Goal: Task Accomplishment & Management: Manage account settings

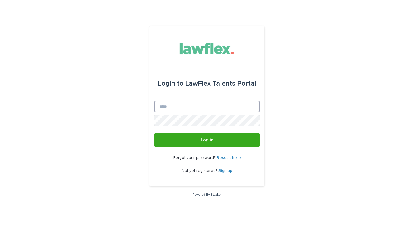
type input "**********"
click at [207, 140] on button "Log in" at bounding box center [207, 140] width 106 height 14
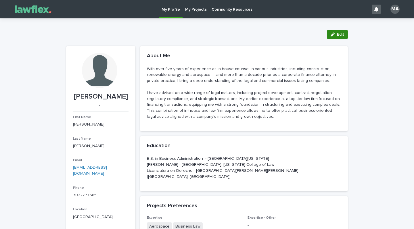
click at [337, 34] on span "Edit" at bounding box center [340, 34] width 7 height 4
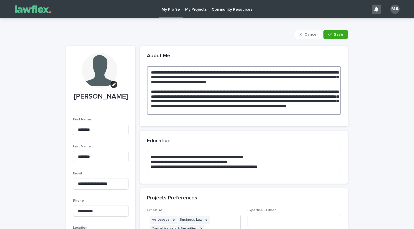
click at [173, 73] on textarea "**********" at bounding box center [244, 90] width 194 height 49
click at [170, 72] on textarea "**********" at bounding box center [244, 90] width 194 height 49
type textarea "**********"
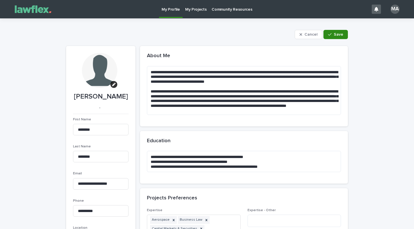
click at [334, 32] on span "Save" at bounding box center [338, 34] width 9 height 4
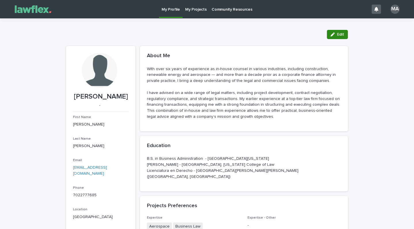
click at [335, 32] on button "Edit" at bounding box center [337, 34] width 21 height 9
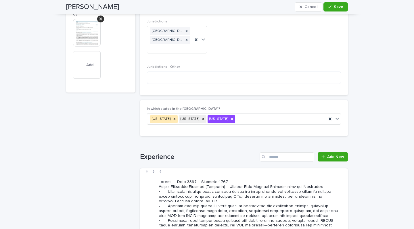
scroll to position [492, 0]
click at [230, 116] on icon at bounding box center [232, 118] width 4 height 4
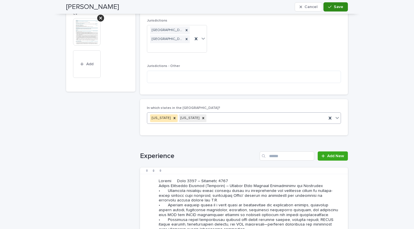
click at [334, 5] on span "Save" at bounding box center [338, 7] width 9 height 4
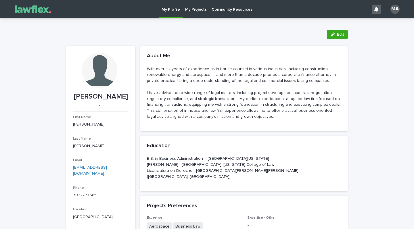
scroll to position [0, 0]
click at [338, 36] on span "Edit" at bounding box center [340, 34] width 7 height 4
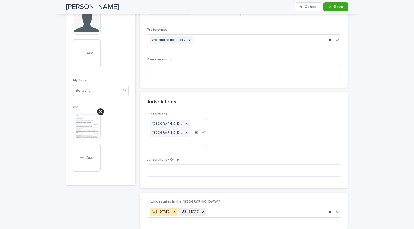
scroll to position [408, 0]
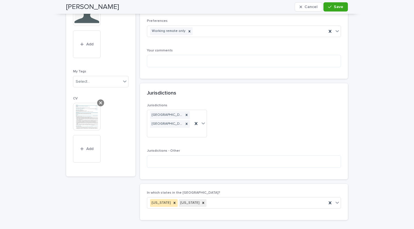
click at [99, 101] on icon at bounding box center [100, 103] width 3 height 5
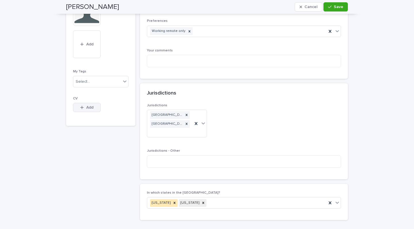
click at [89, 105] on span "Add" at bounding box center [89, 107] width 7 height 4
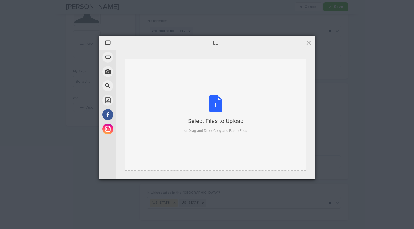
click at [214, 103] on div "Select Files to Upload or Drag and Drop, Copy and Paste Files" at bounding box center [215, 114] width 63 height 38
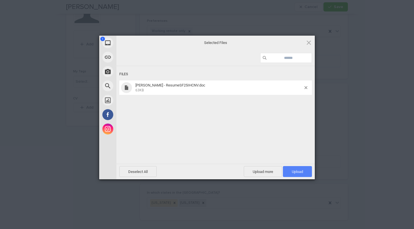
click at [294, 172] on span "Upload 1" at bounding box center [297, 172] width 11 height 4
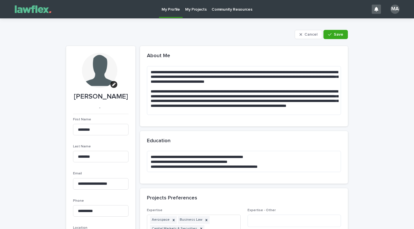
scroll to position [0, 0]
click at [336, 37] on button "Save" at bounding box center [335, 34] width 24 height 9
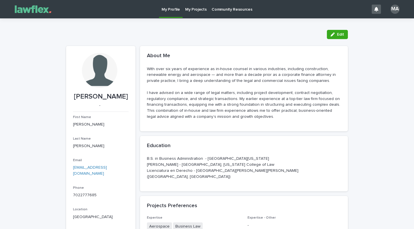
click at [192, 7] on p "My Projects" at bounding box center [196, 6] width 22 height 12
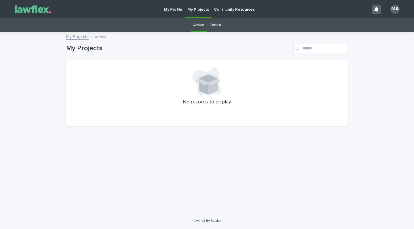
click at [230, 8] on p "Community Resources" at bounding box center [234, 6] width 41 height 12
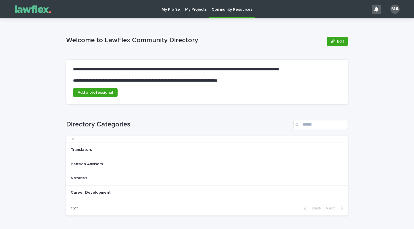
click at [30, 10] on img at bounding box center [32, 8] width 43 height 11
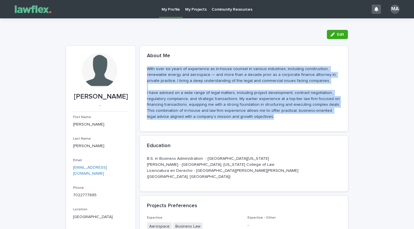
drag, startPoint x: 145, startPoint y: 66, endPoint x: 262, endPoint y: 113, distance: 126.5
click at [262, 113] on p "With over six years of experience as in-house counsel in various industries, in…" at bounding box center [244, 93] width 194 height 54
copy p "With over six years of experience as in-house counsel in various industries, in…"
click at [337, 32] on span "Edit" at bounding box center [340, 34] width 7 height 4
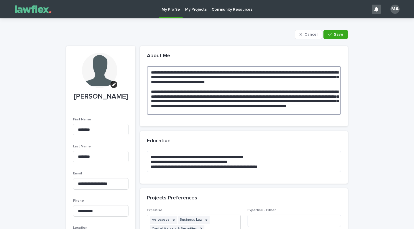
drag, startPoint x: 263, startPoint y: 111, endPoint x: 131, endPoint y: 62, distance: 141.5
paste textarea "**********"
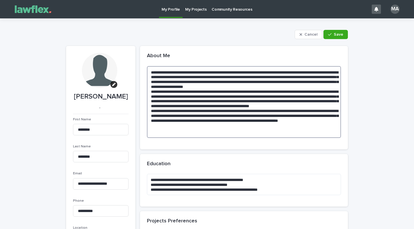
click at [163, 92] on textarea at bounding box center [244, 102] width 194 height 72
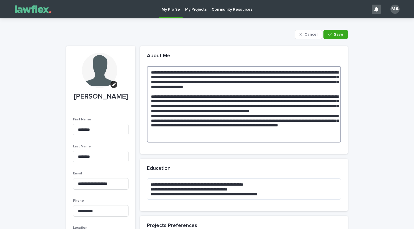
click at [237, 118] on textarea at bounding box center [244, 104] width 194 height 76
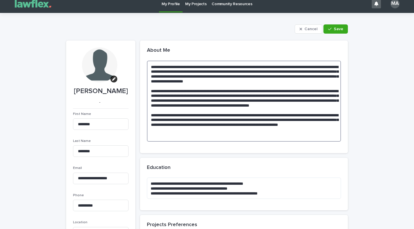
scroll to position [7, 0]
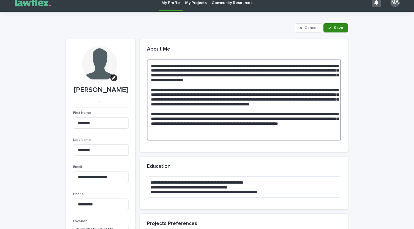
type textarea "**********"
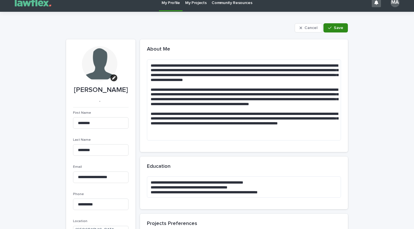
click at [333, 30] on button "Save" at bounding box center [335, 27] width 24 height 9
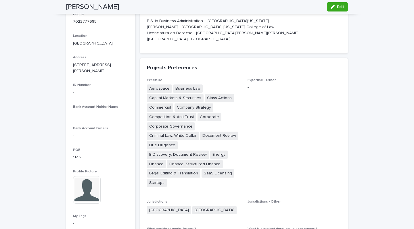
scroll to position [174, 0]
click at [339, 8] on span "Edit" at bounding box center [340, 7] width 7 height 4
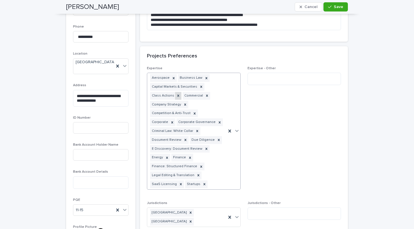
click at [177, 95] on icon at bounding box center [178, 96] width 2 height 2
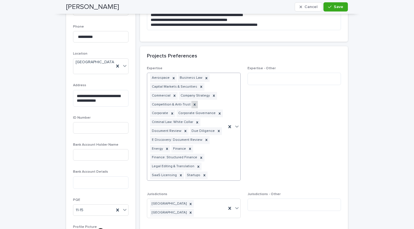
click at [193, 103] on icon at bounding box center [195, 105] width 4 height 4
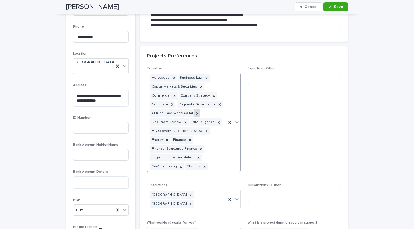
click at [195, 112] on icon at bounding box center [197, 114] width 4 height 4
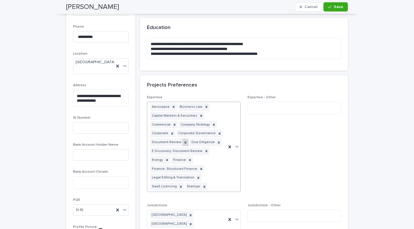
click at [185, 141] on icon at bounding box center [186, 142] width 2 height 2
click at [177, 141] on icon at bounding box center [179, 143] width 4 height 4
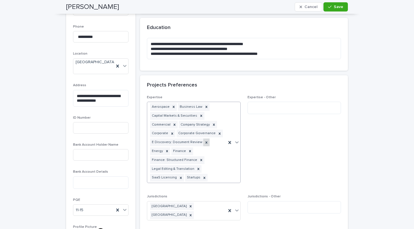
click at [205, 141] on icon at bounding box center [206, 142] width 2 height 2
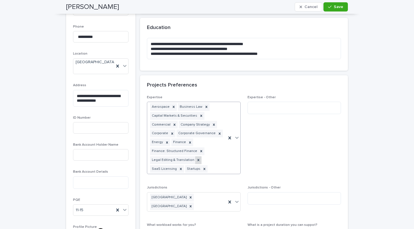
click at [196, 158] on icon at bounding box center [198, 160] width 4 height 4
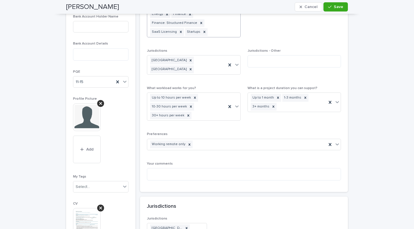
scroll to position [303, 0]
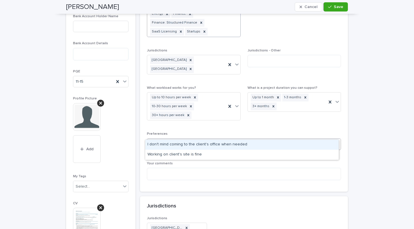
click at [237, 139] on div "Working remote only" at bounding box center [236, 144] width 179 height 10
click at [238, 142] on div "I don't mind coming to the client's office when needed" at bounding box center [241, 145] width 193 height 10
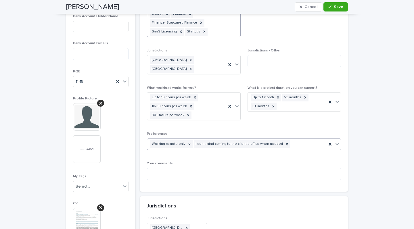
click at [295, 139] on div "Working remote only I don't mind coming to the client's office when needed" at bounding box center [236, 144] width 179 height 10
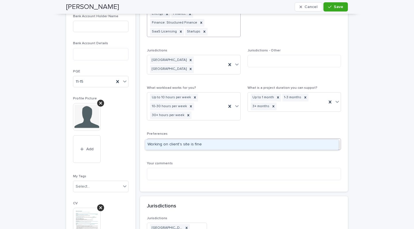
click at [257, 144] on div "Working on client's site is fine" at bounding box center [241, 145] width 193 height 10
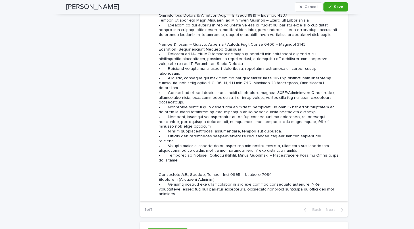
scroll to position [1050, 0]
click at [334, 5] on span "Save" at bounding box center [338, 7] width 9 height 4
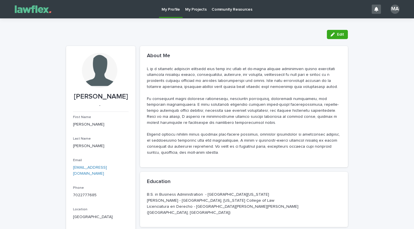
scroll to position [0, 0]
click at [25, 13] on img at bounding box center [32, 8] width 43 height 11
click at [399, 10] on div "My Profile My Projects Community Resources MA" at bounding box center [207, 9] width 414 height 18
click at [395, 10] on div "MA" at bounding box center [393, 9] width 19 height 9
click at [335, 39] on button "Edit" at bounding box center [337, 34] width 21 height 9
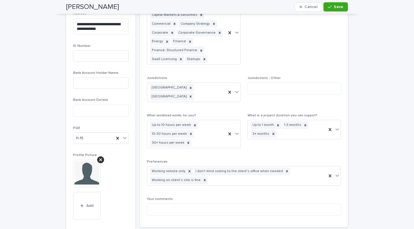
scroll to position [370, 0]
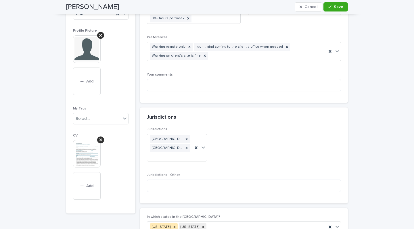
click at [86, 49] on img at bounding box center [87, 49] width 28 height 28
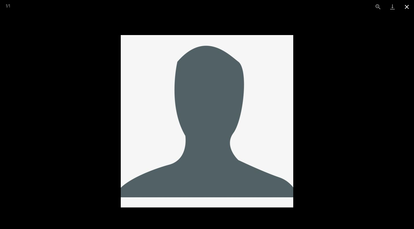
click at [408, 5] on button "Close gallery" at bounding box center [406, 7] width 14 height 14
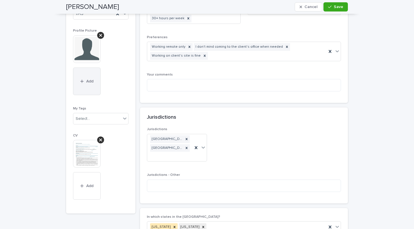
click at [83, 71] on button "Add" at bounding box center [87, 82] width 28 height 28
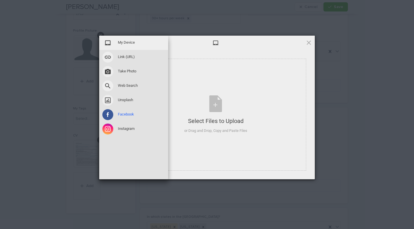
click at [120, 112] on span "Facebook" at bounding box center [126, 114] width 16 height 5
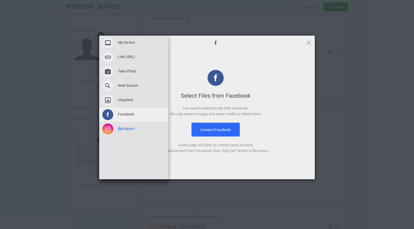
click at [122, 126] on span "Instagram" at bounding box center [126, 128] width 17 height 5
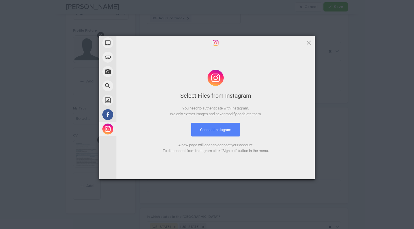
click at [219, 131] on button "Connect Instagram" at bounding box center [215, 130] width 49 height 14
click at [212, 124] on button "Connect Instagram" at bounding box center [215, 130] width 49 height 14
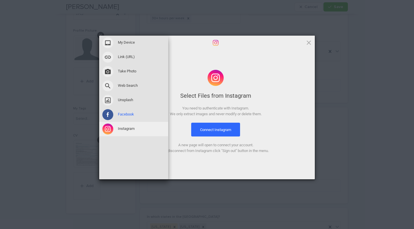
click at [126, 112] on span "Facebook" at bounding box center [126, 114] width 16 height 5
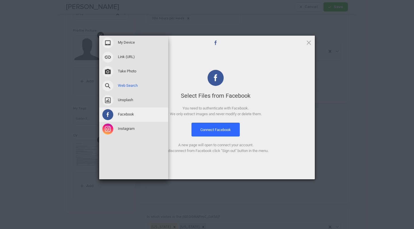
click at [123, 83] on span "Web Search" at bounding box center [128, 85] width 20 height 5
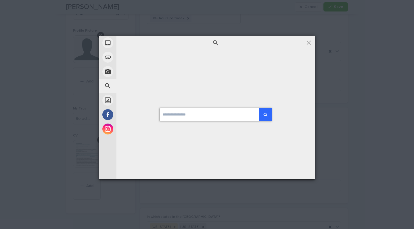
click at [184, 120] on input at bounding box center [215, 114] width 112 height 13
click at [266, 111] on button "submit" at bounding box center [265, 114] width 13 height 13
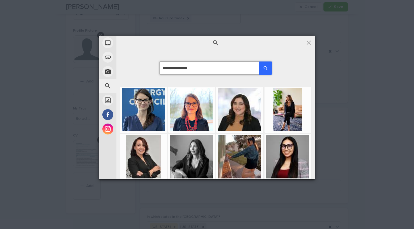
click at [212, 65] on input "**********" at bounding box center [215, 68] width 112 height 13
click at [207, 70] on input "**********" at bounding box center [215, 68] width 112 height 13
type input "**********"
click at [264, 67] on div "submit" at bounding box center [265, 68] width 5 height 5
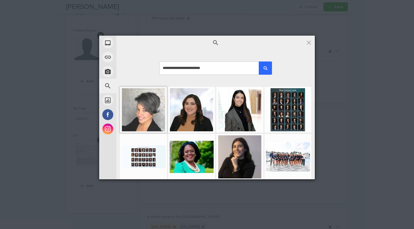
click at [143, 103] on div at bounding box center [143, 109] width 44 height 43
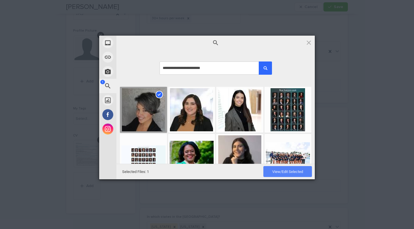
click at [284, 171] on span "View/Edit Selected" at bounding box center [287, 172] width 31 height 4
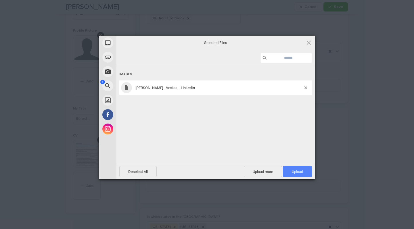
click at [296, 173] on span "Upload 1" at bounding box center [297, 172] width 11 height 4
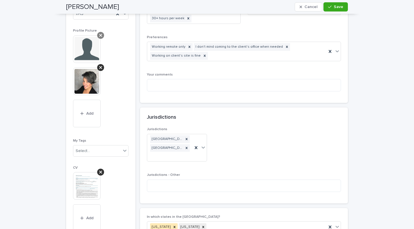
click at [100, 32] on div at bounding box center [100, 35] width 7 height 7
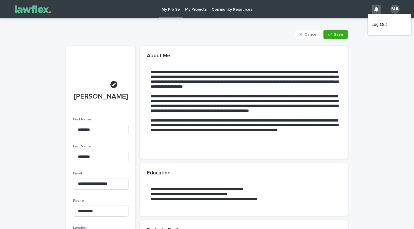
scroll to position [0, 0]
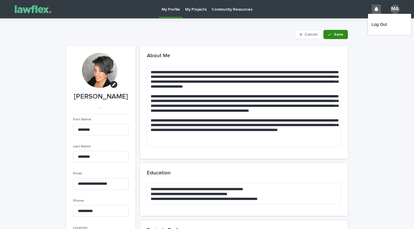
click at [340, 35] on span "Save" at bounding box center [338, 34] width 9 height 4
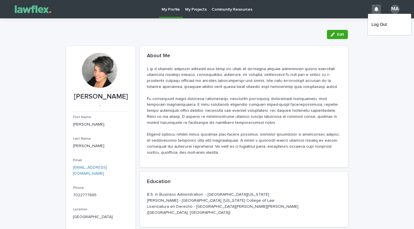
click at [37, 9] on div at bounding box center [207, 9] width 414 height 18
